Goal: Transaction & Acquisition: Purchase product/service

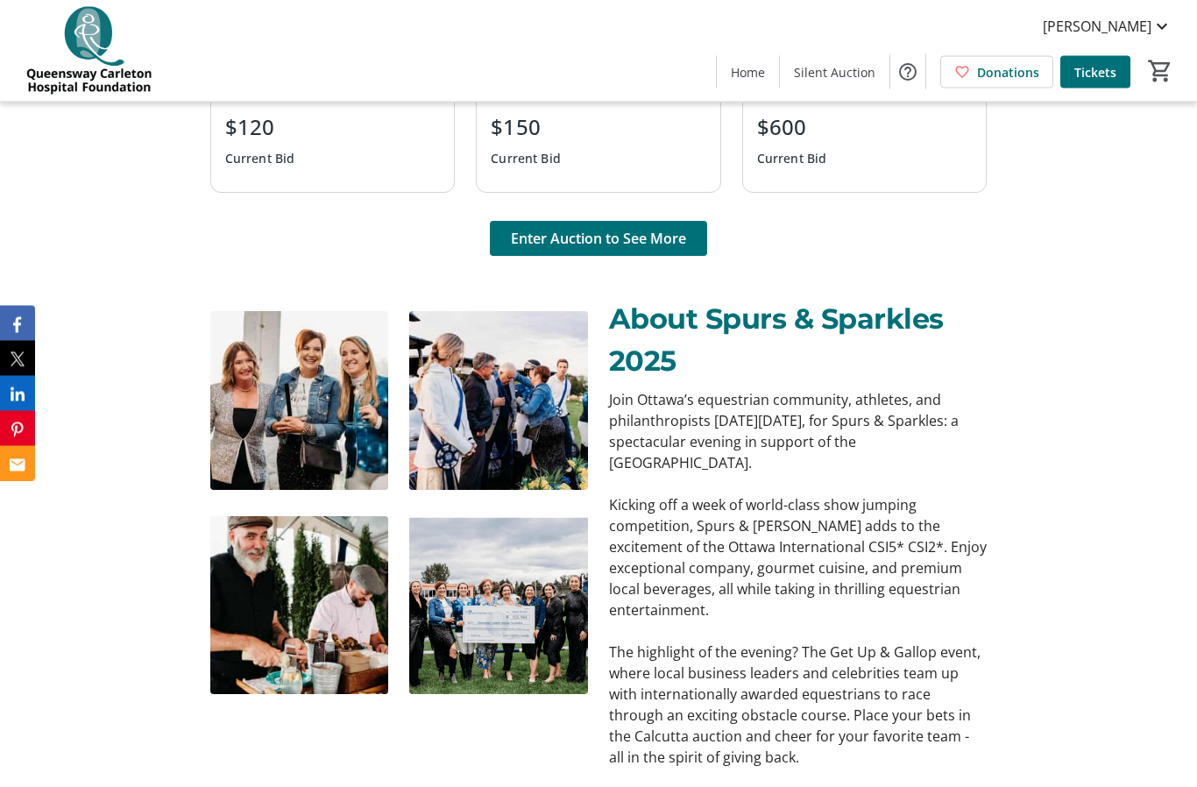
scroll to position [1510, 0]
click at [632, 249] on span "Enter Auction to See More" at bounding box center [598, 238] width 175 height 21
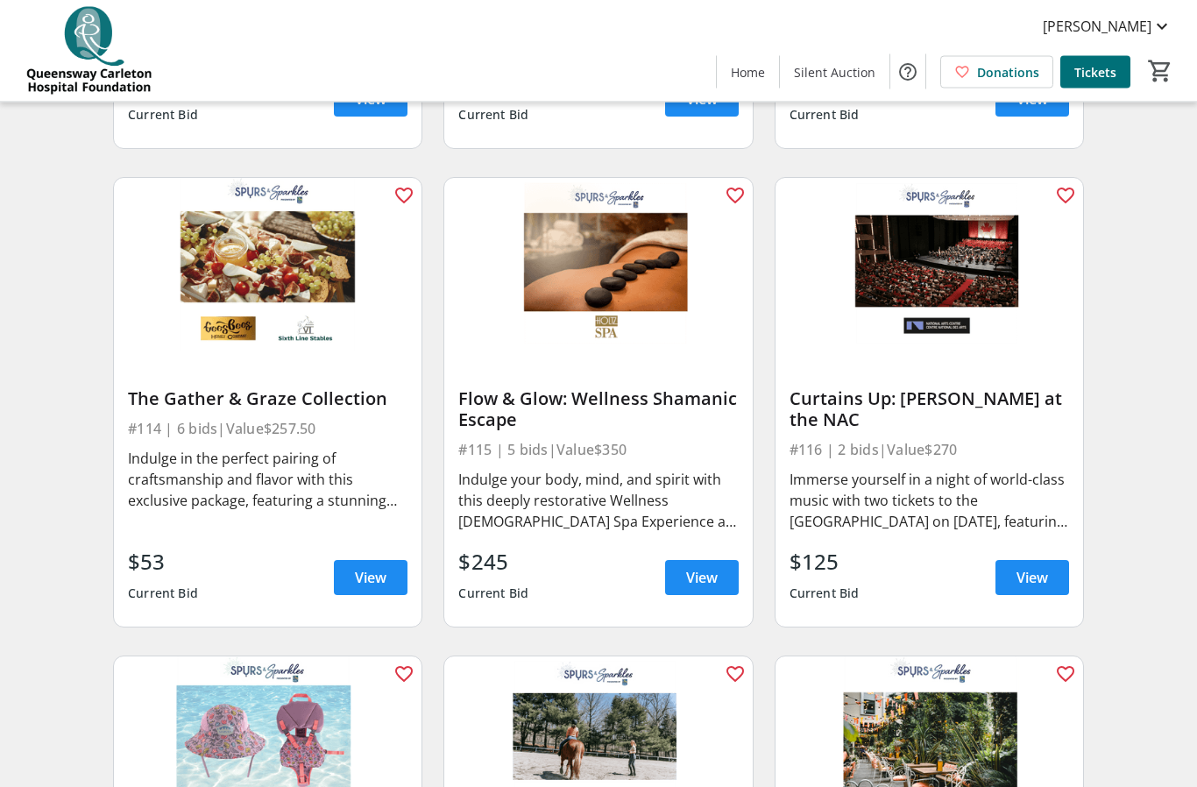
scroll to position [1994, 0]
click at [912, 478] on div "Immerse yourself in a night of world-class music with two tickets to the Nation…" at bounding box center [930, 500] width 280 height 63
click at [1040, 572] on span "View" at bounding box center [1033, 577] width 32 height 21
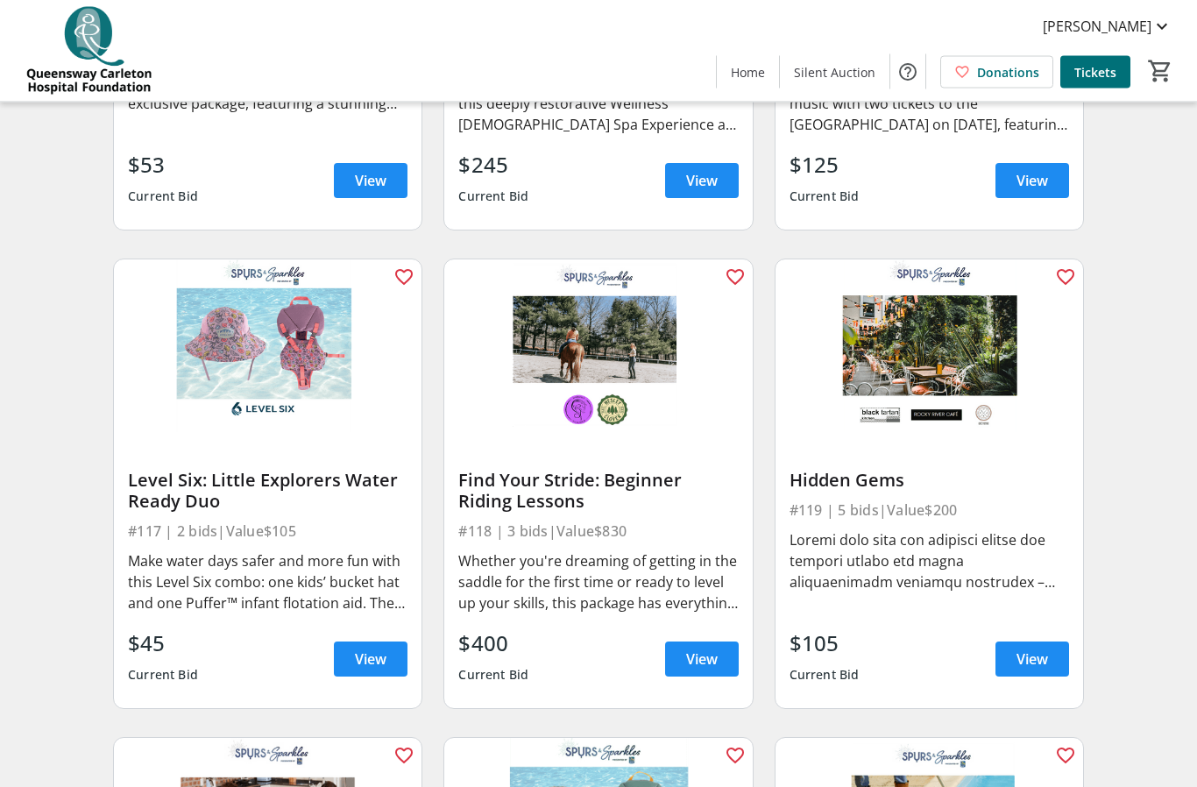
scroll to position [2400, 0]
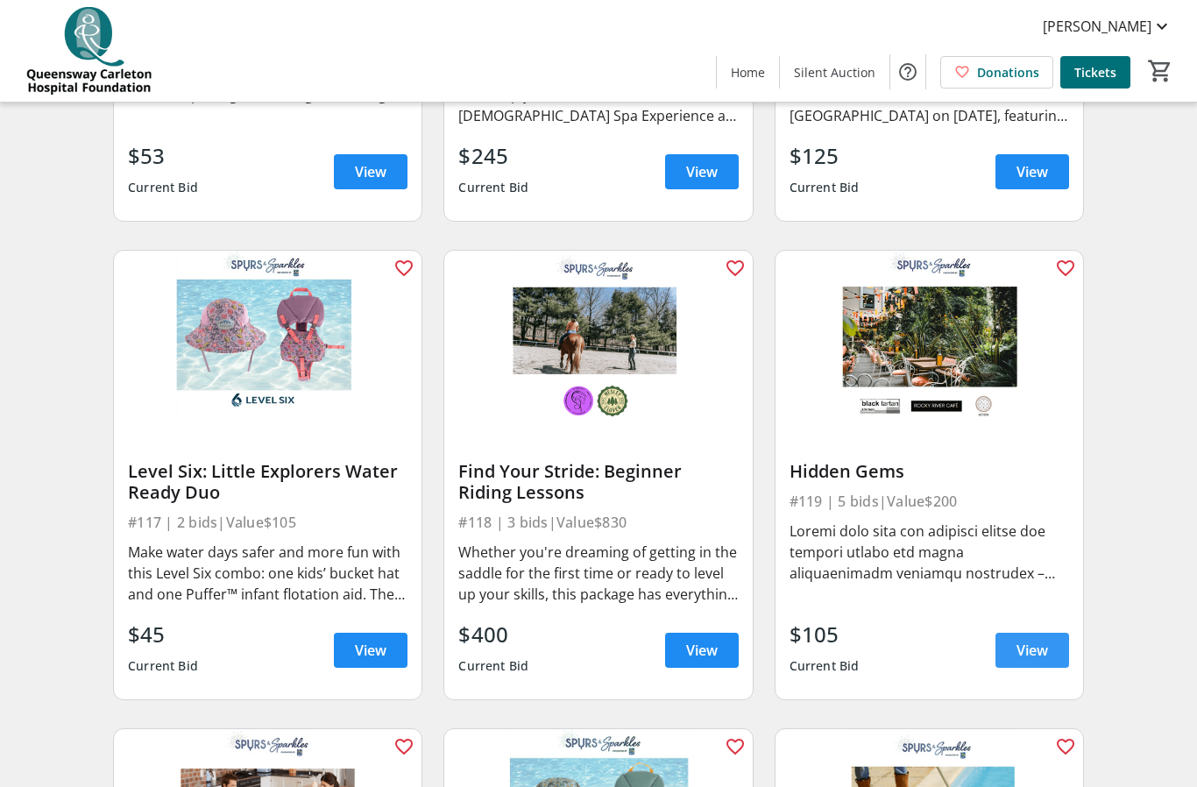
click at [1036, 649] on span "View" at bounding box center [1033, 650] width 32 height 21
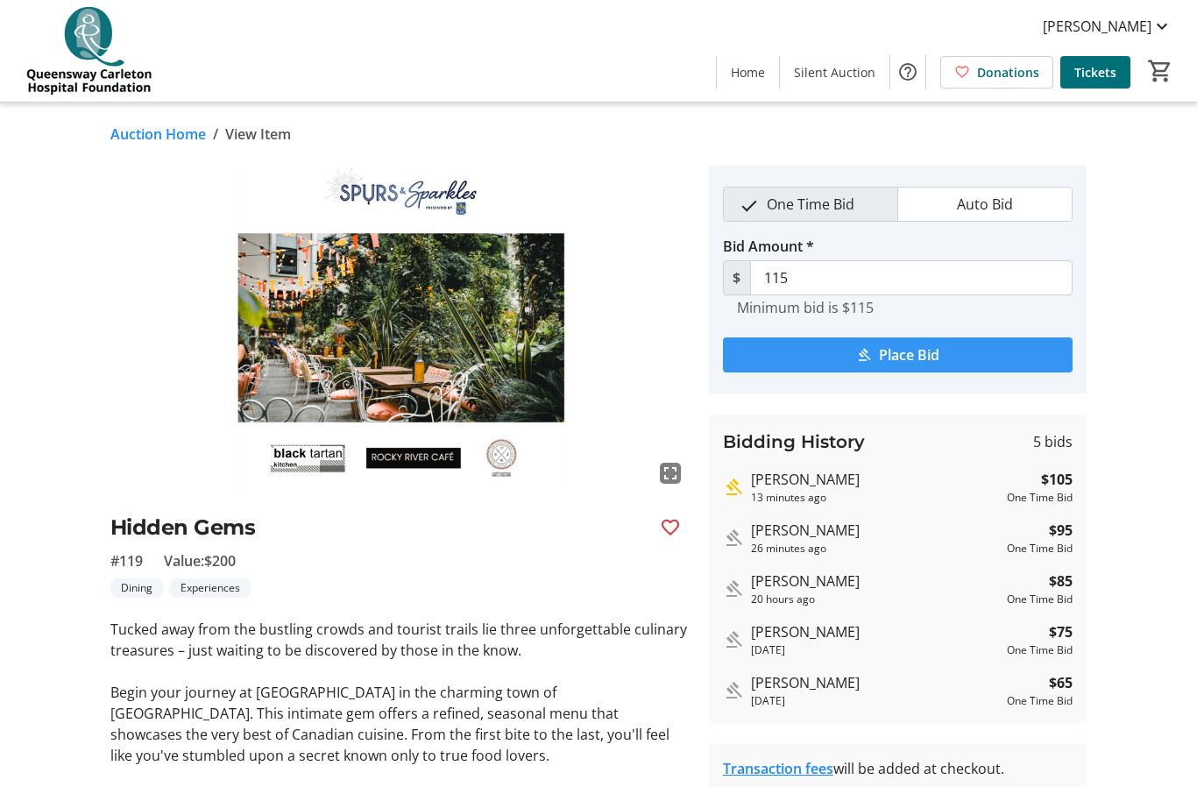
click at [921, 359] on span "Place Bid" at bounding box center [909, 355] width 60 height 21
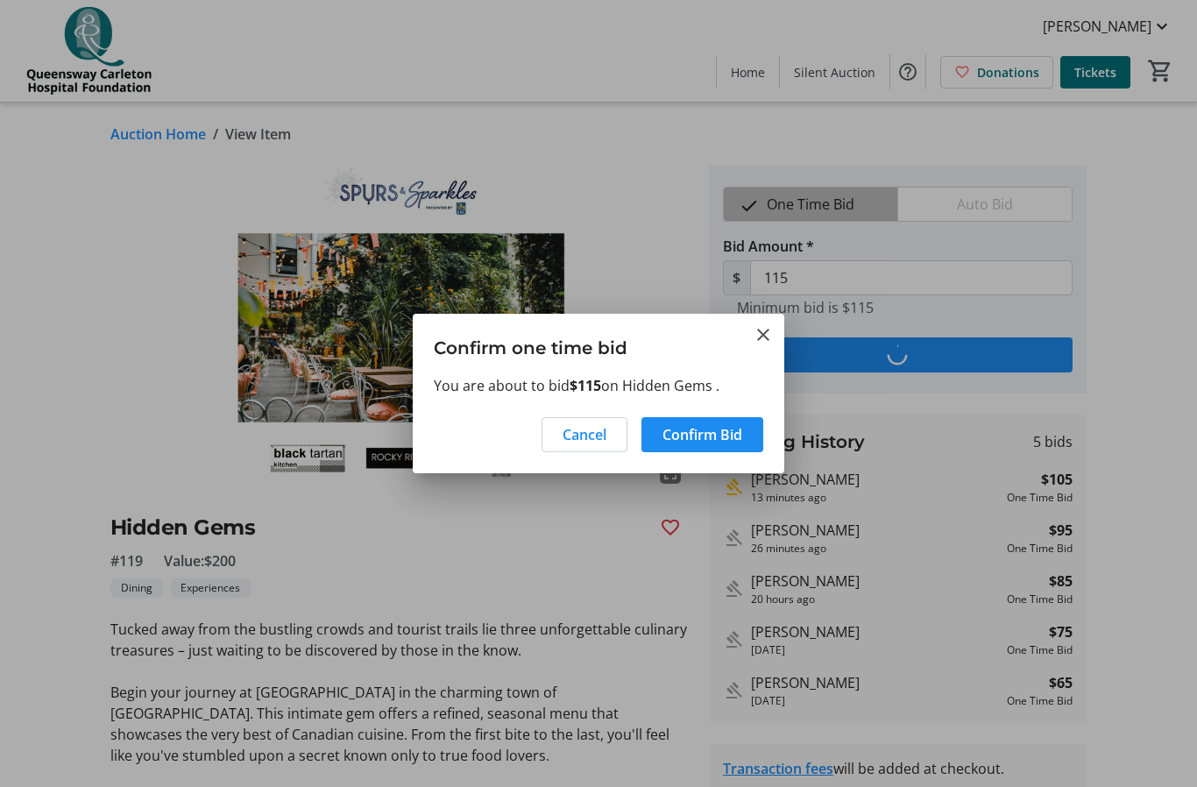
click at [716, 435] on span "Confirm Bid" at bounding box center [703, 434] width 80 height 21
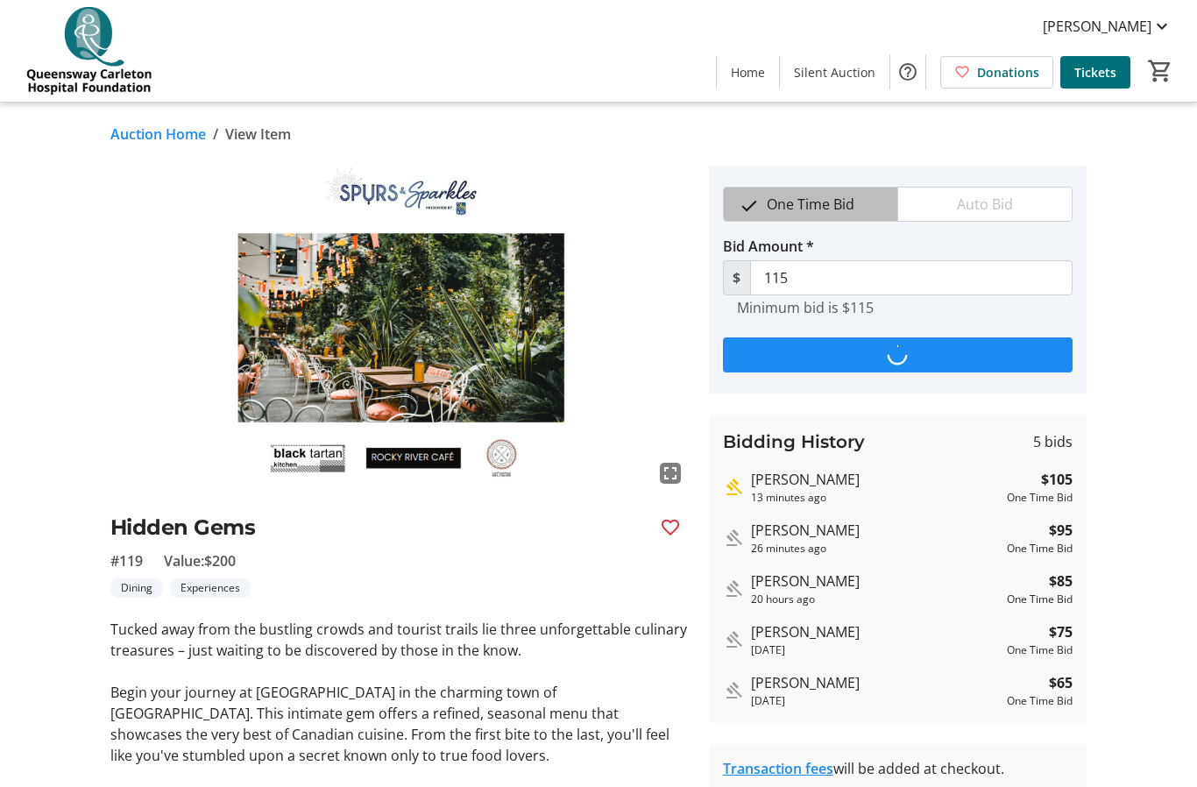
type input "125"
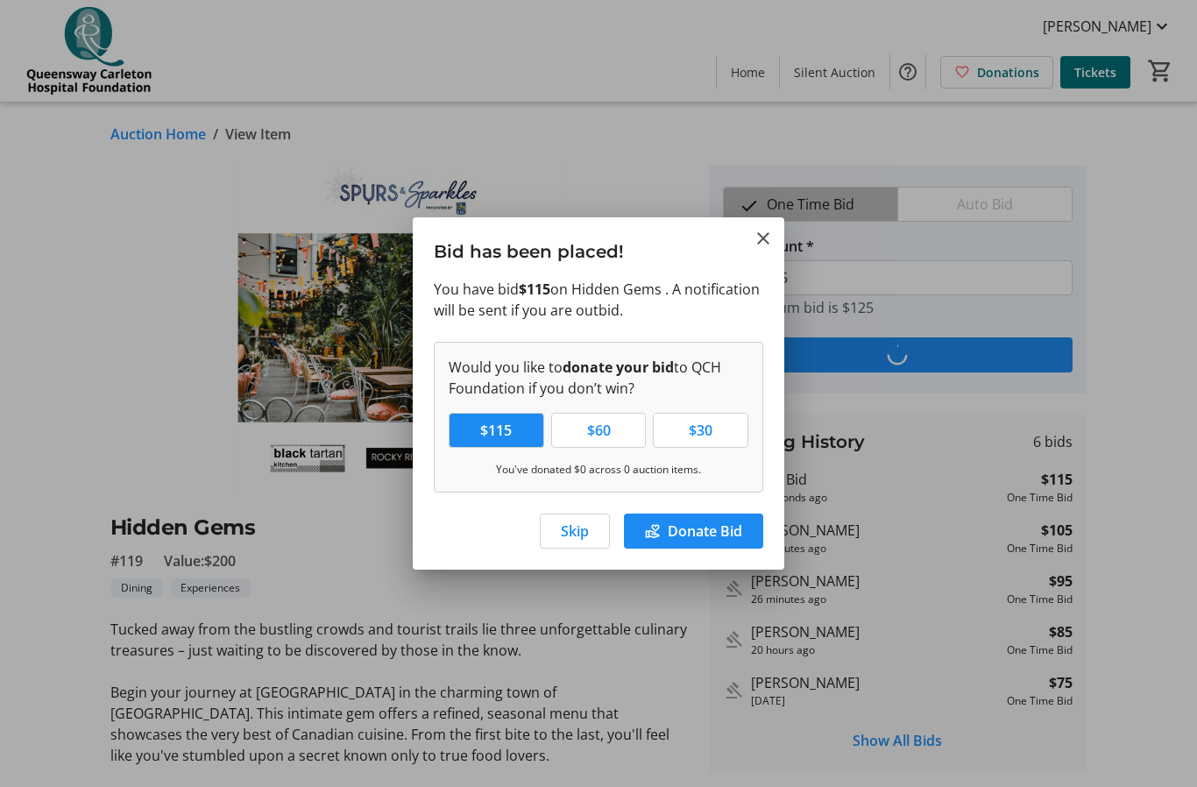
click at [580, 529] on span "Skip" at bounding box center [575, 531] width 28 height 21
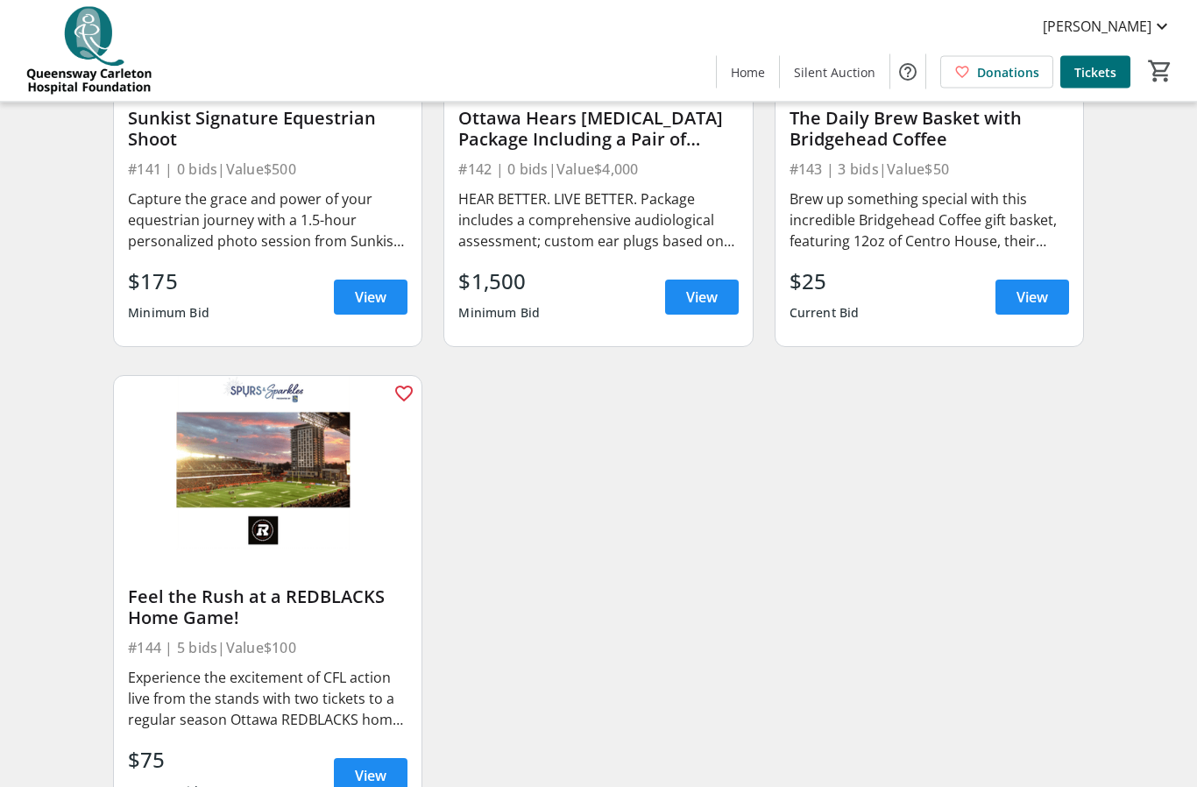
scroll to position [6609, 0]
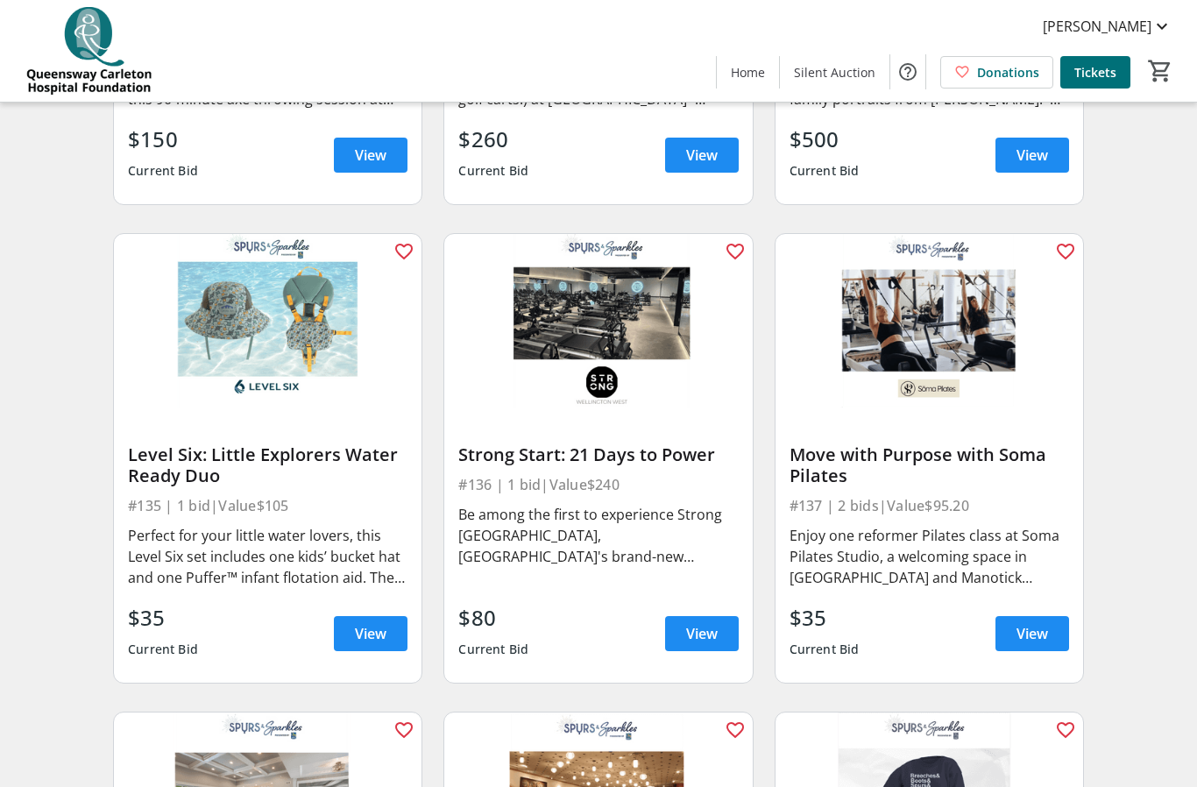
scroll to position [64, 0]
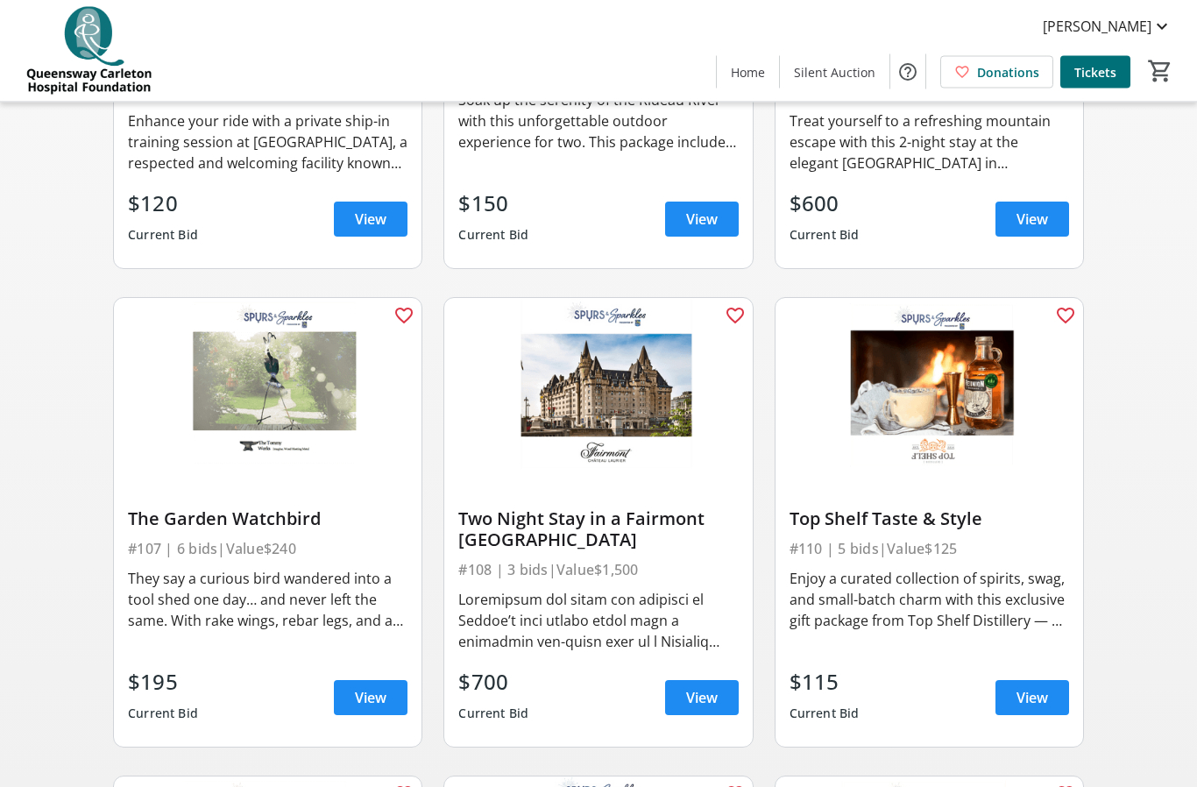
scroll to position [920, 0]
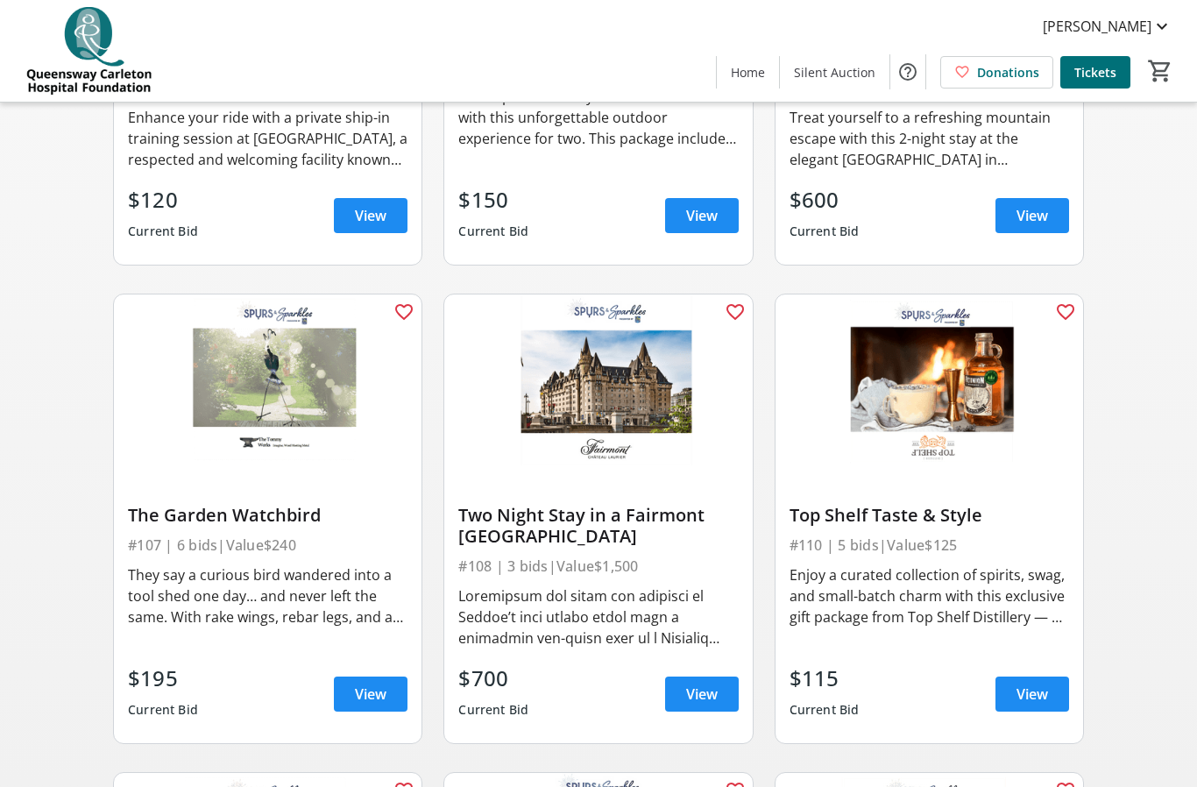
click at [233, 381] on img at bounding box center [268, 382] width 308 height 174
click at [359, 693] on span "View" at bounding box center [371, 694] width 32 height 21
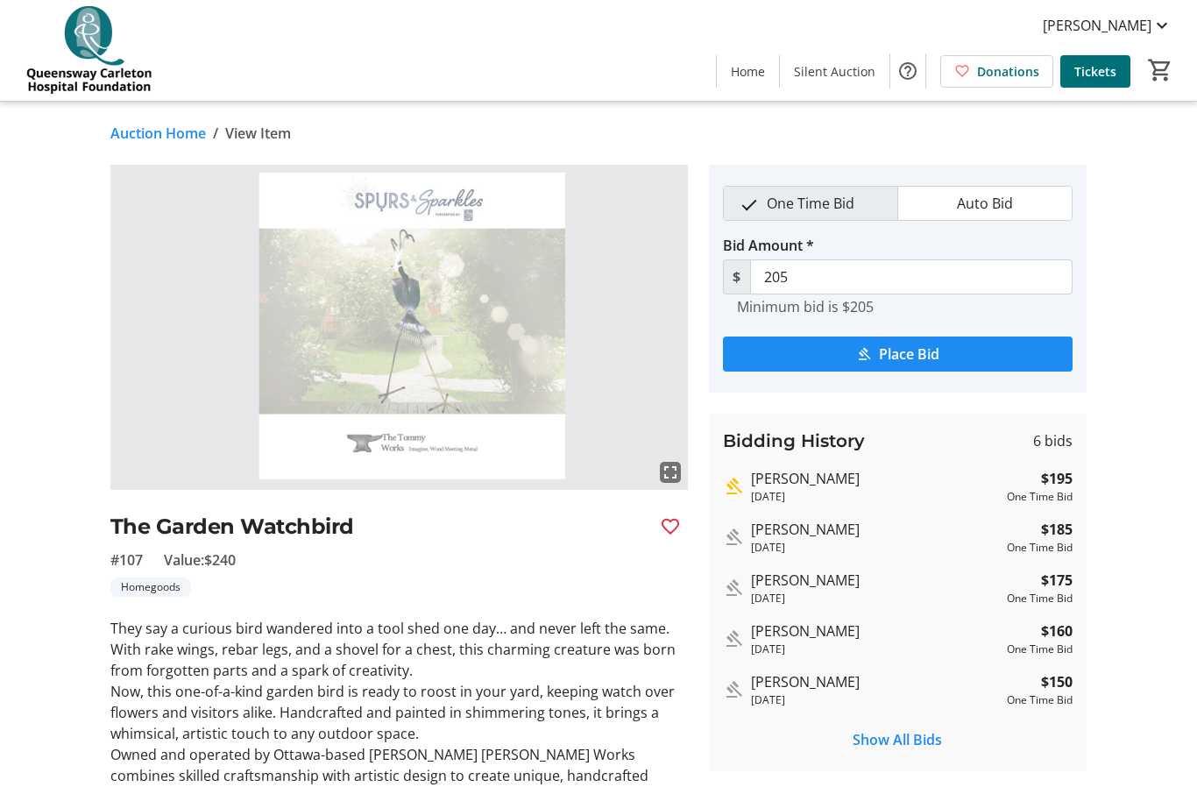
scroll to position [1, 0]
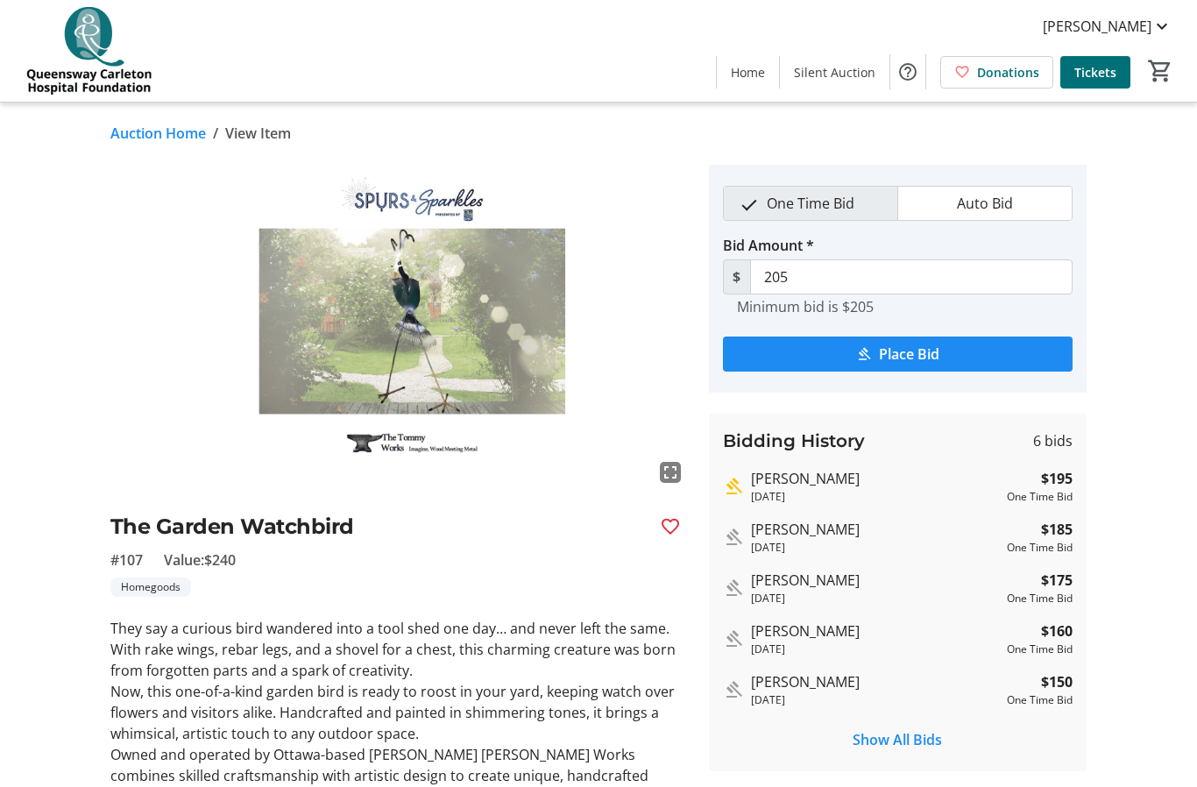
click at [286, 360] on img at bounding box center [399, 327] width 578 height 325
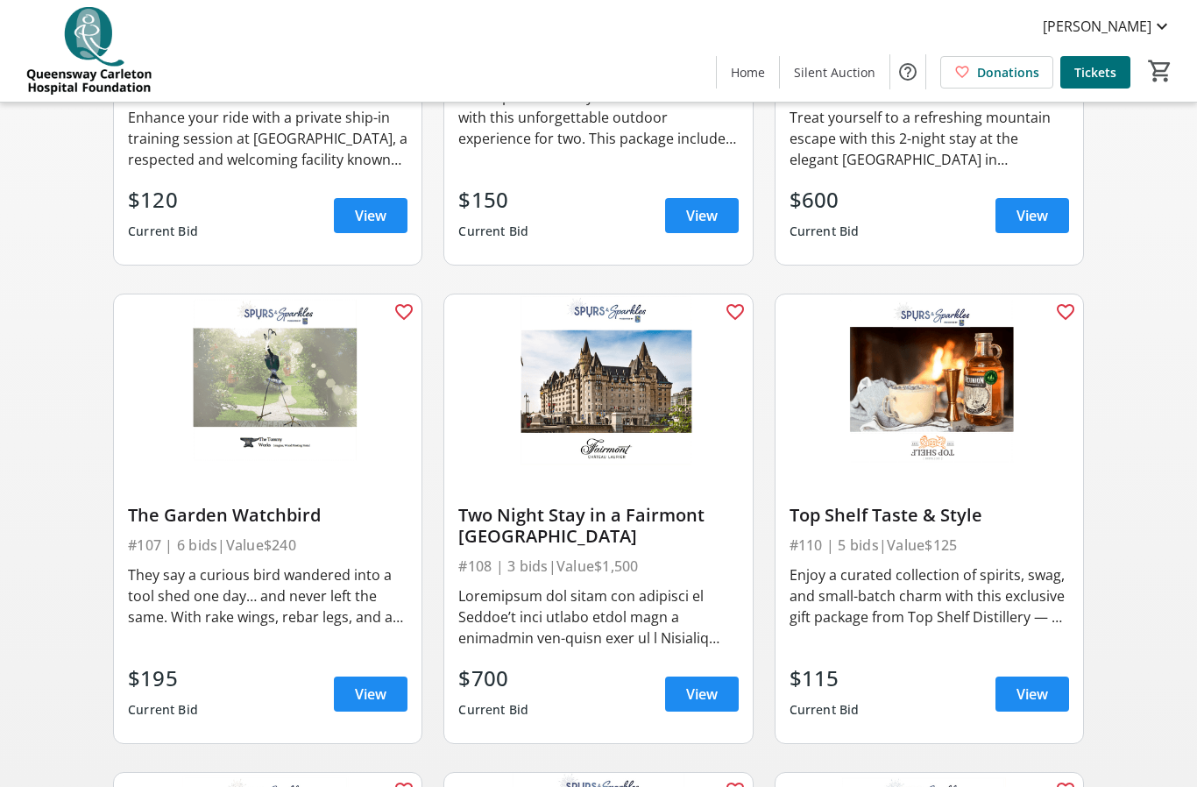
click at [967, 401] on img at bounding box center [930, 382] width 308 height 174
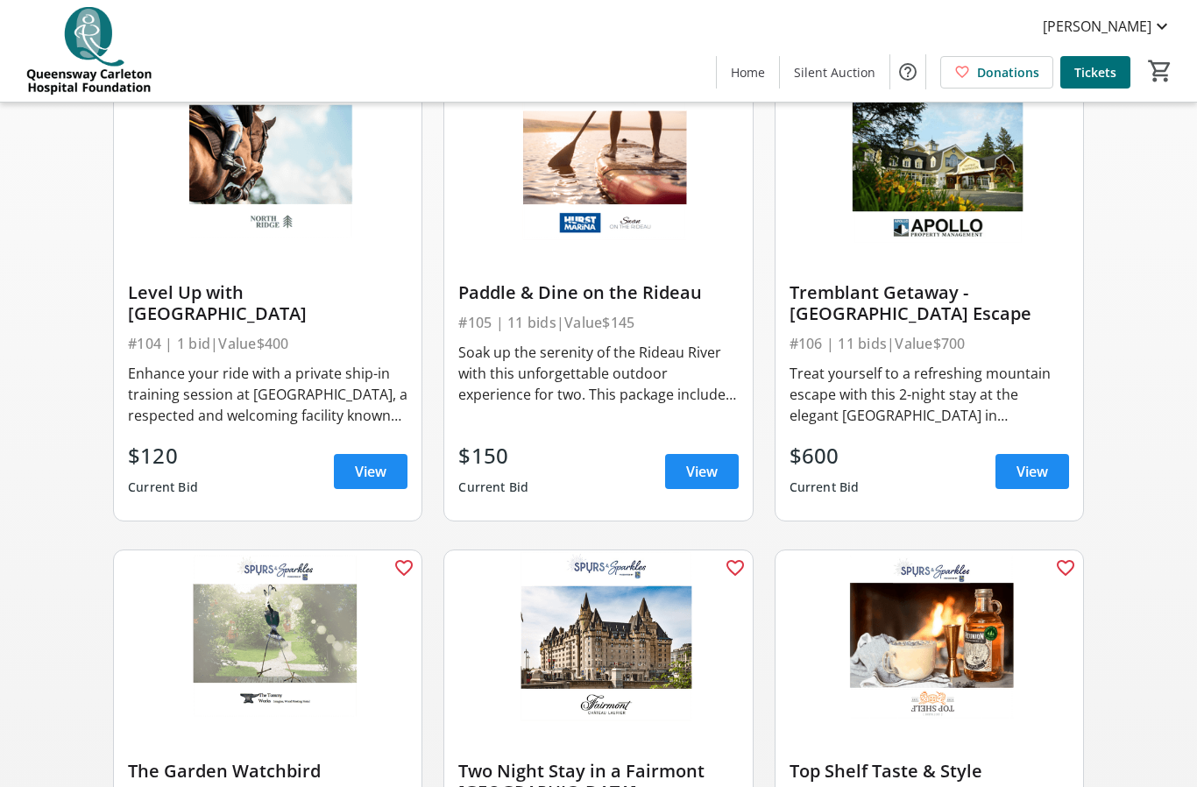
scroll to position [664, 0]
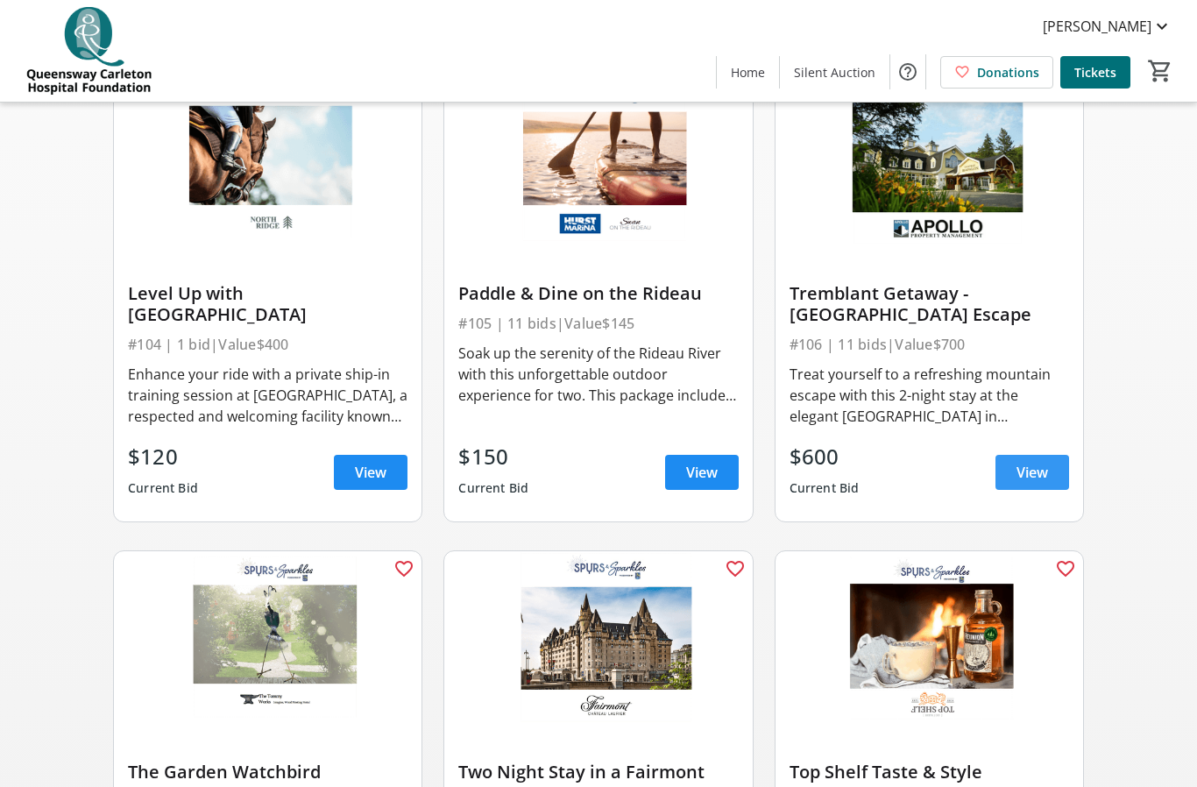
click at [1027, 469] on span "View" at bounding box center [1033, 472] width 32 height 21
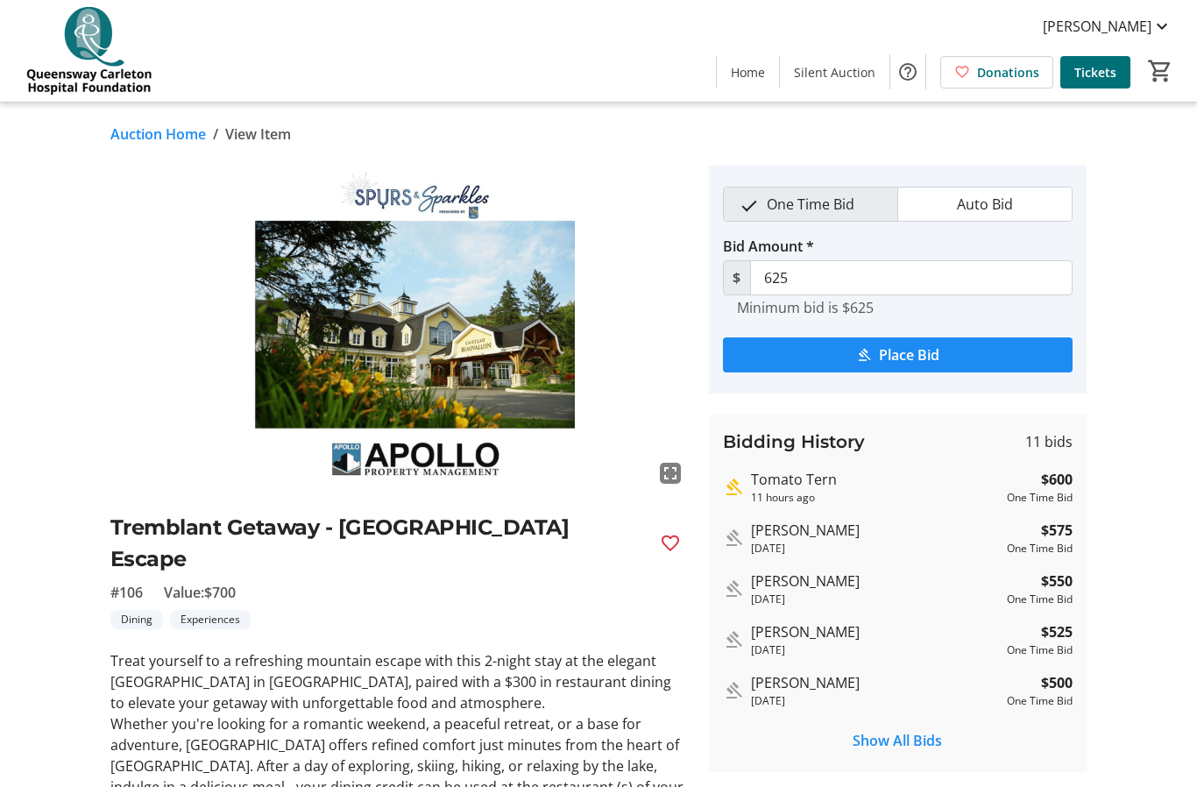
scroll to position [664, 0]
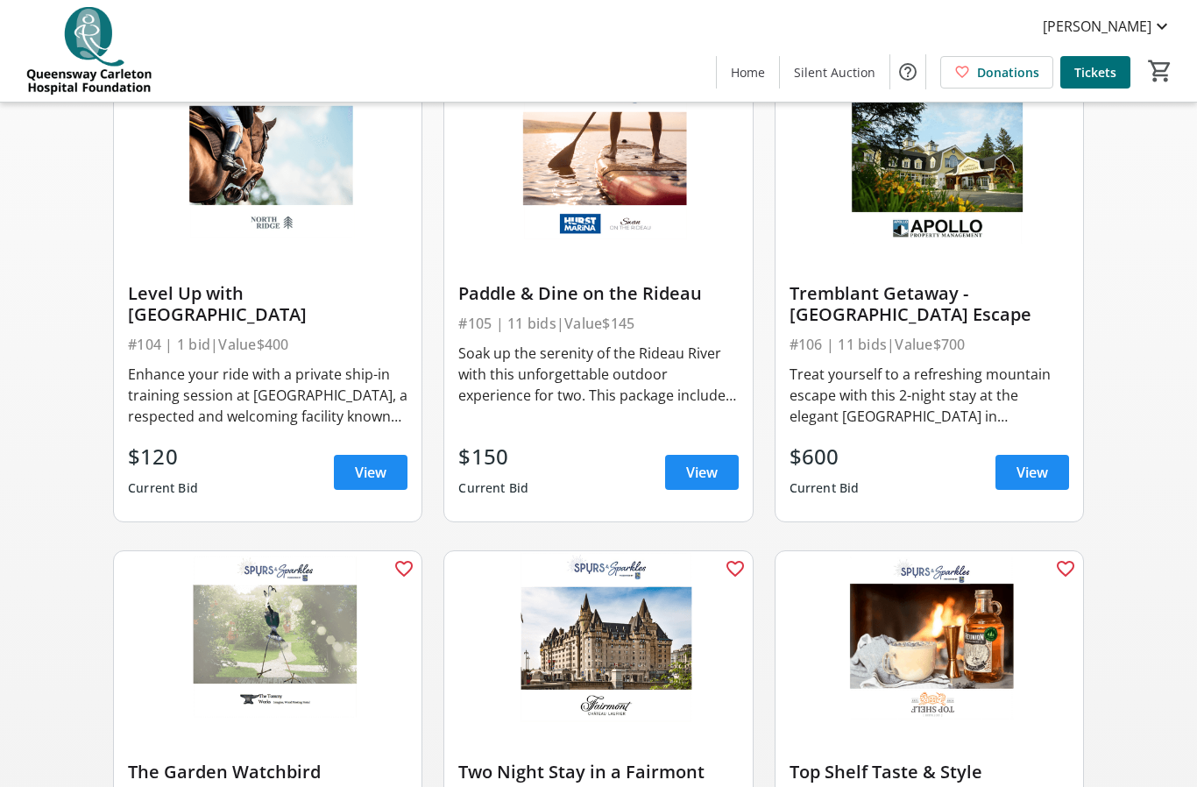
click at [606, 369] on div "Soak up the serenity of the Rideau River with this unforgettable outdoor experi…" at bounding box center [598, 374] width 280 height 63
click at [681, 475] on span at bounding box center [702, 472] width 74 height 42
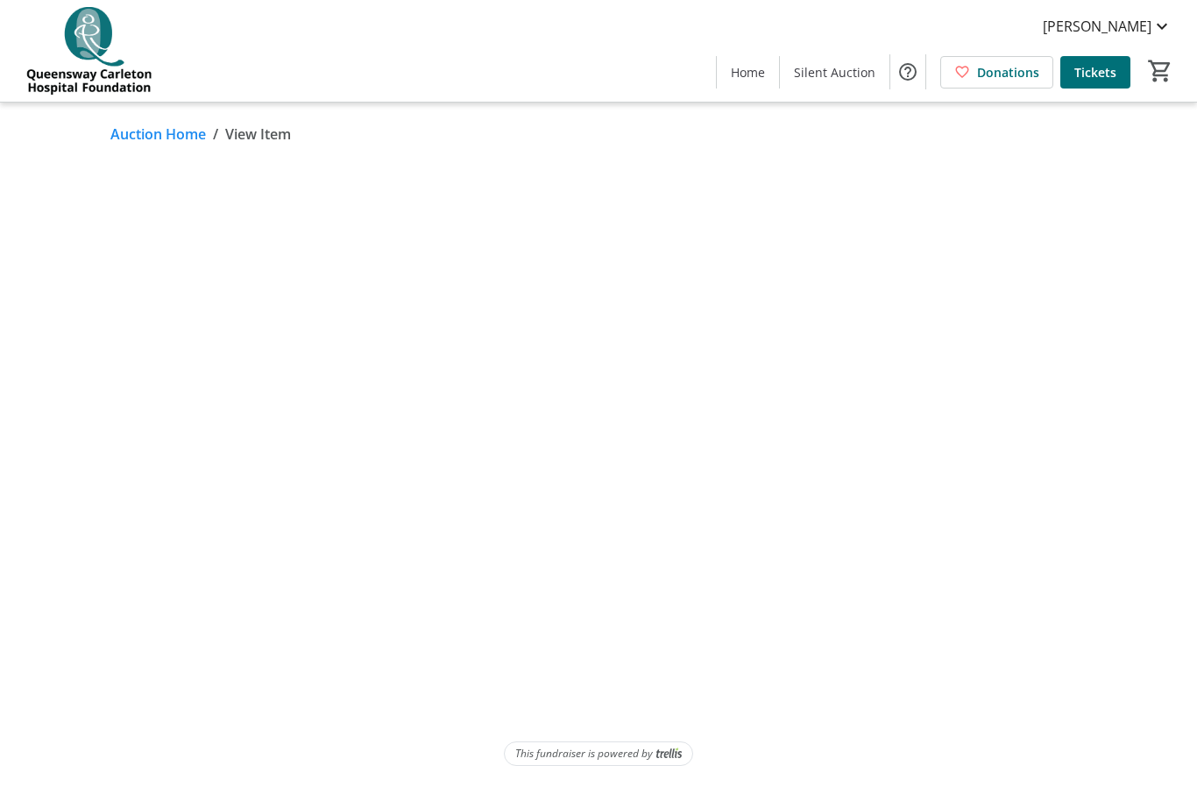
scroll to position [64, 0]
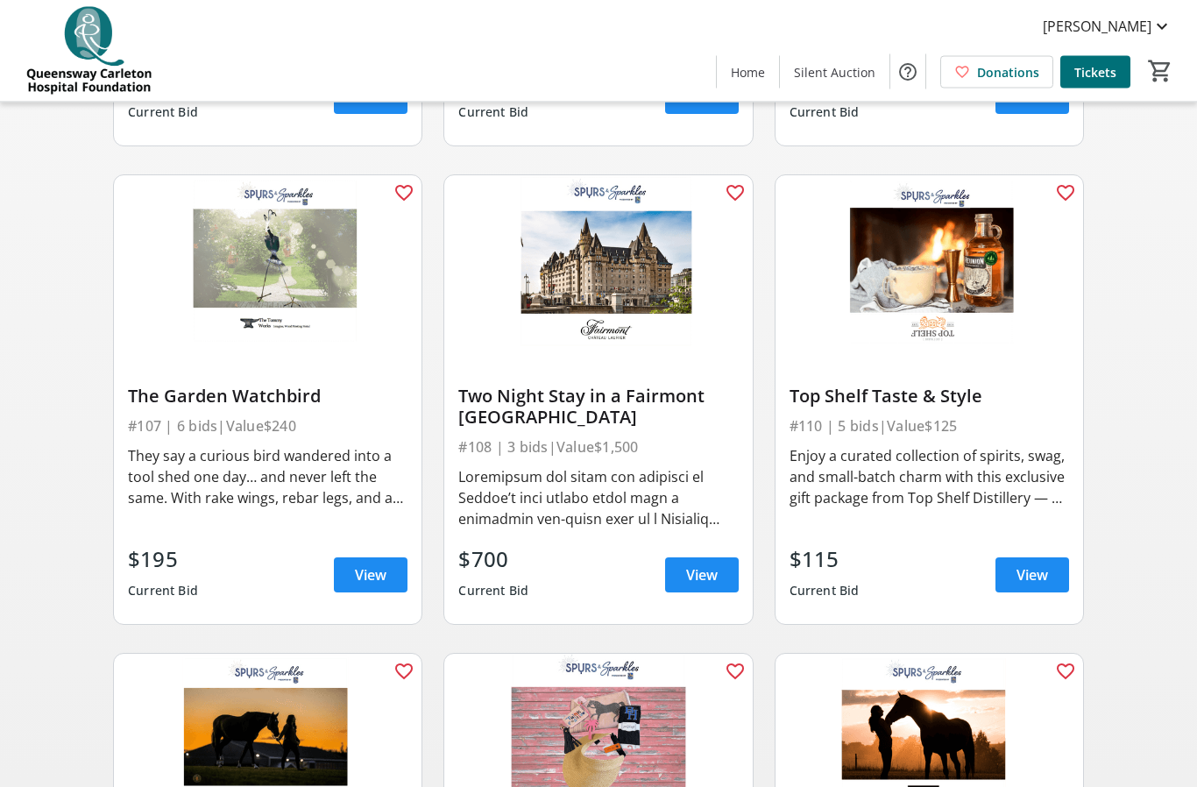
scroll to position [1047, 0]
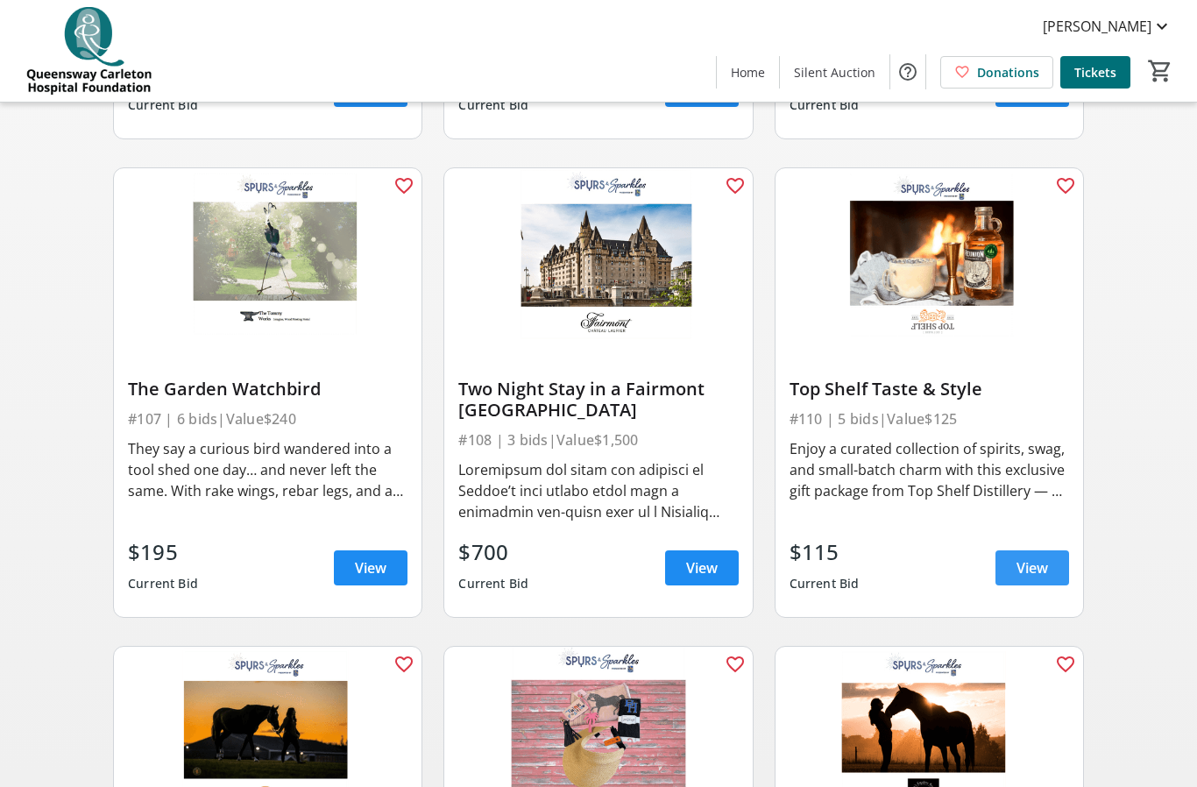
click at [1040, 573] on span "View" at bounding box center [1033, 568] width 32 height 21
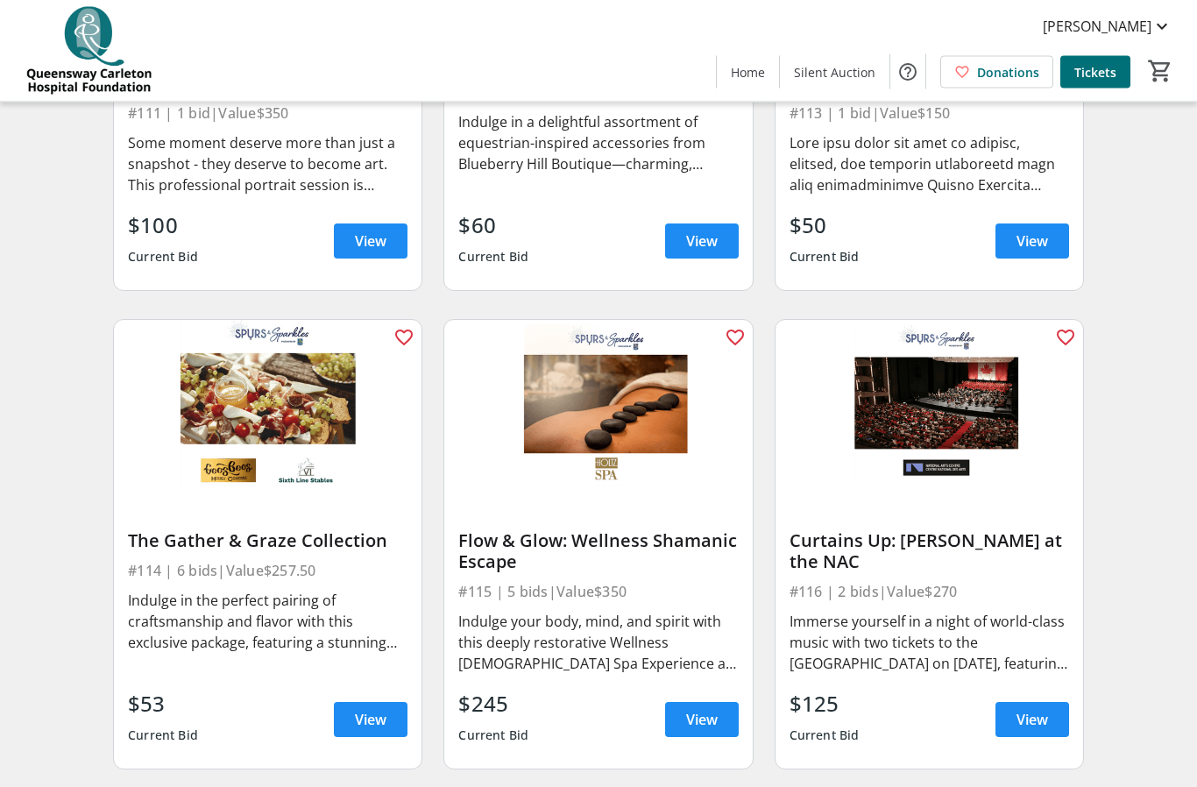
scroll to position [1852, 0]
click at [720, 717] on span at bounding box center [702, 720] width 74 height 42
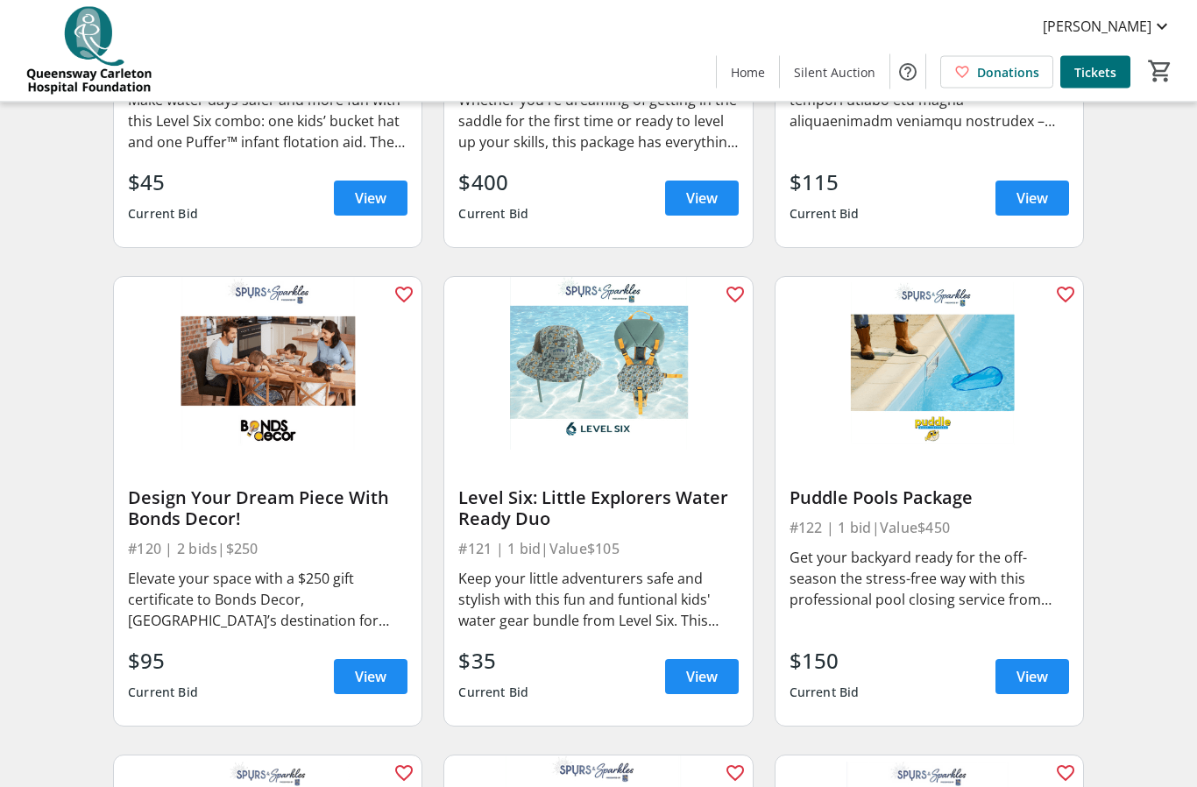
scroll to position [2852, 0]
click at [371, 672] on span "View" at bounding box center [371, 676] width 32 height 21
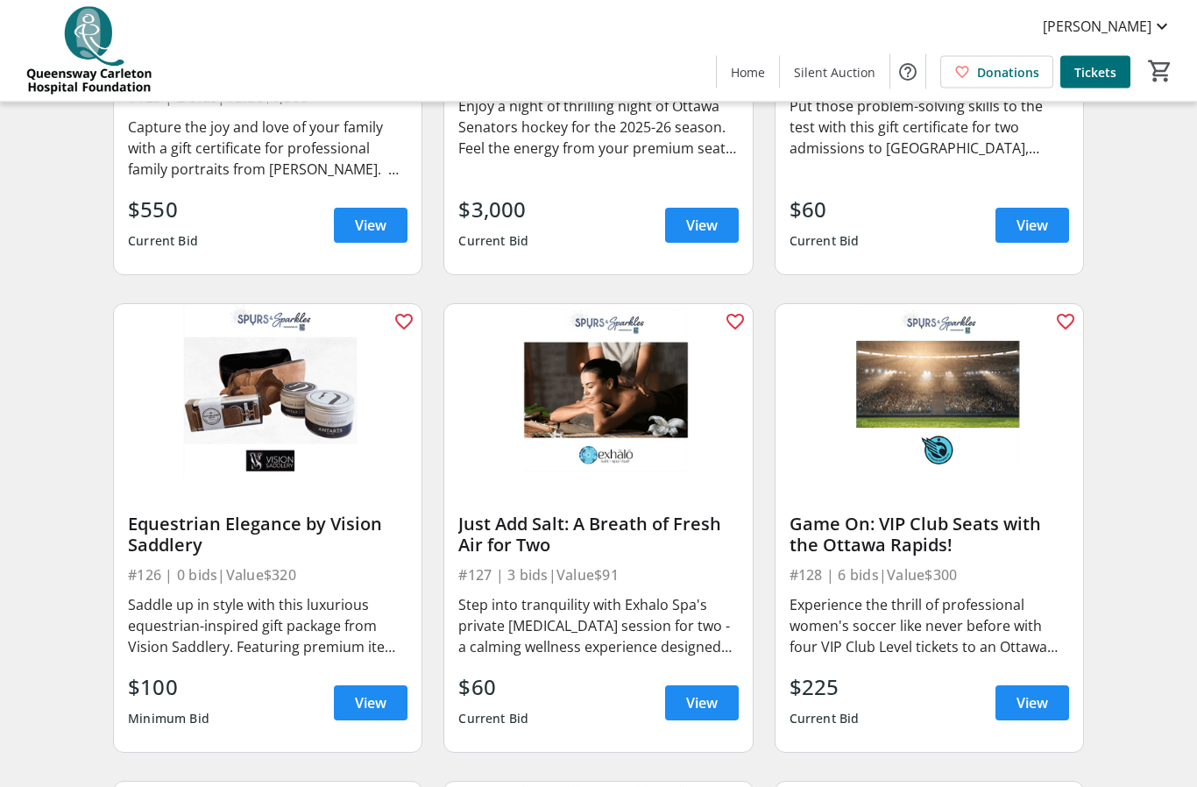
scroll to position [3783, 0]
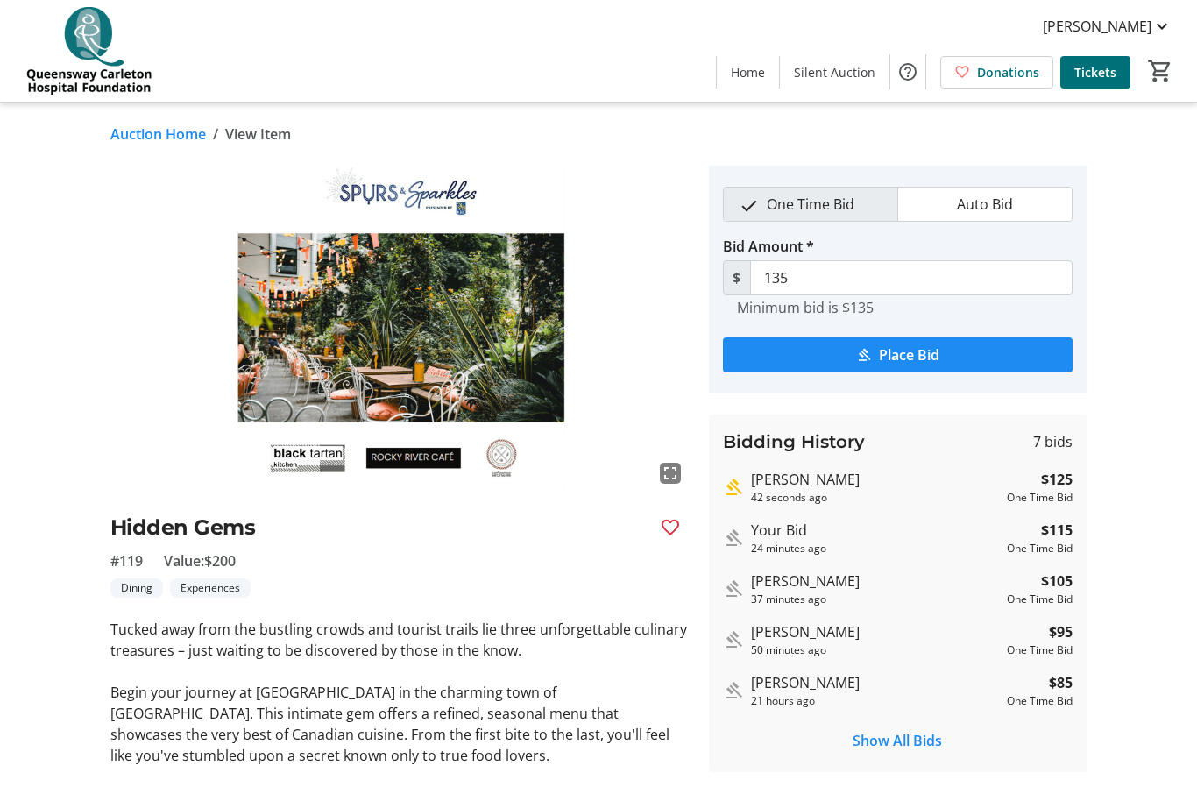
click at [942, 360] on span "submit" at bounding box center [898, 355] width 350 height 42
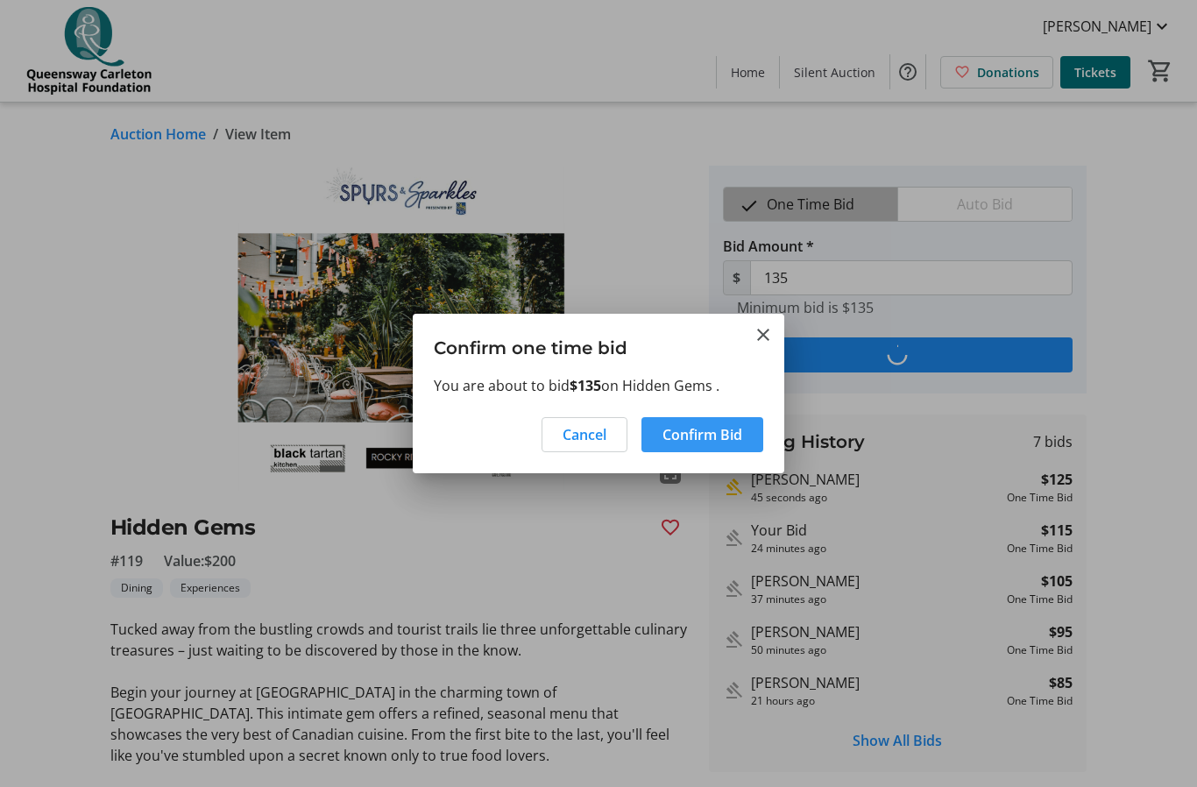
click at [722, 436] on span "Confirm Bid" at bounding box center [703, 434] width 80 height 21
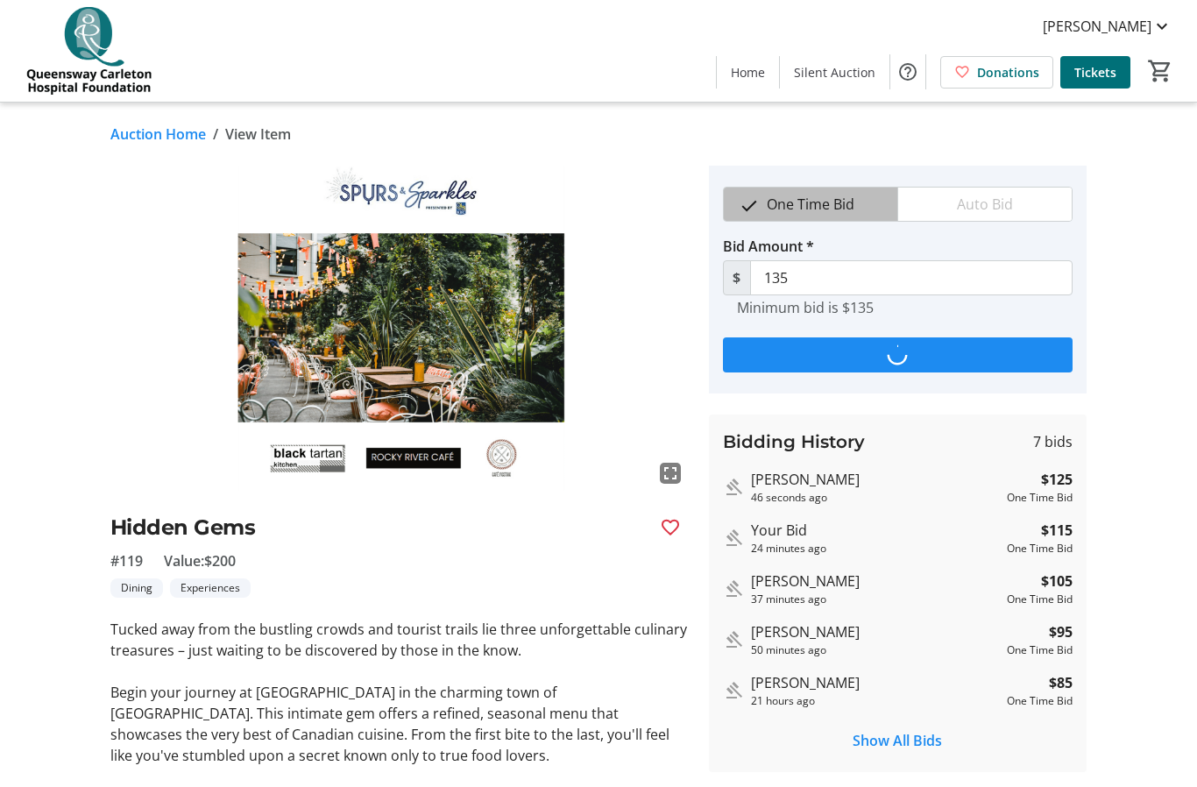
type input "145"
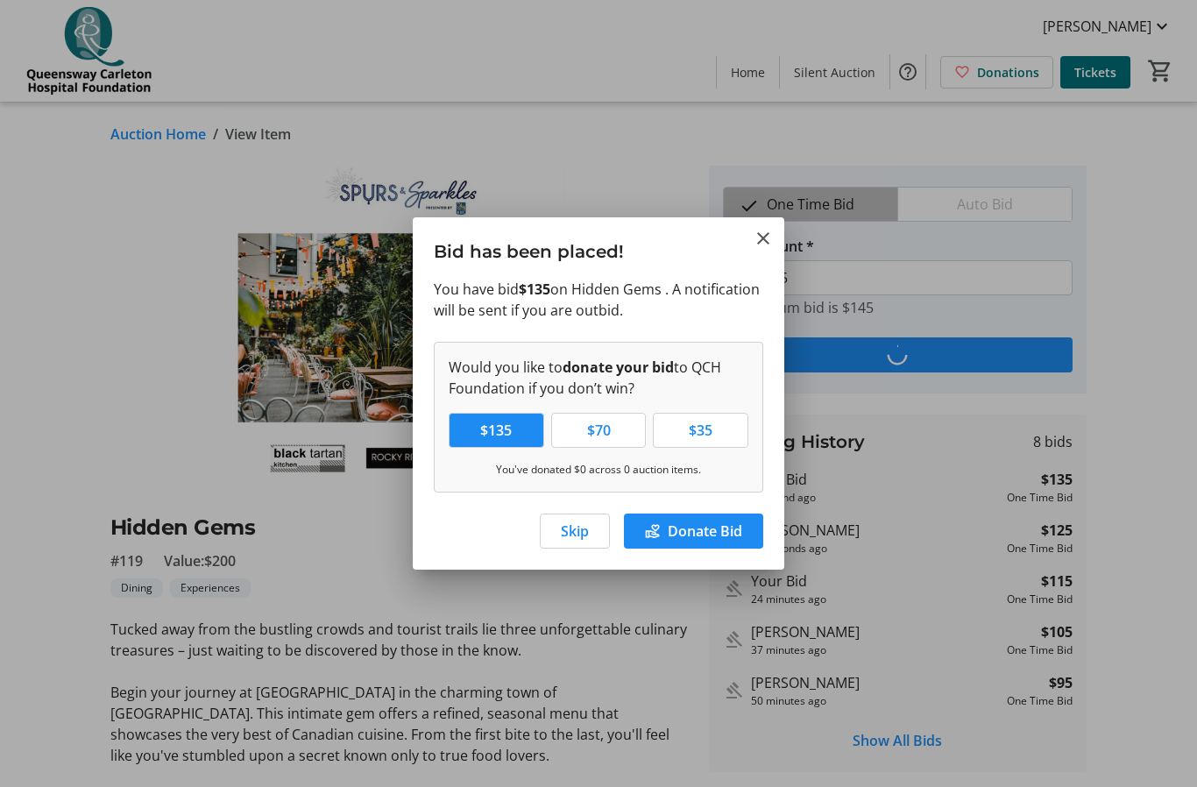
click at [579, 533] on span "Skip" at bounding box center [575, 531] width 28 height 21
